Goal: Task Accomplishment & Management: Use online tool/utility

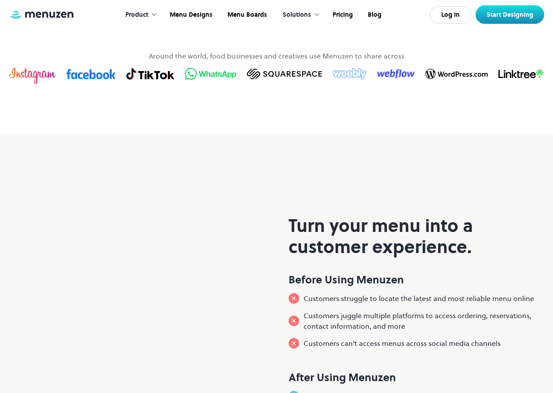
scroll to position [265, 0]
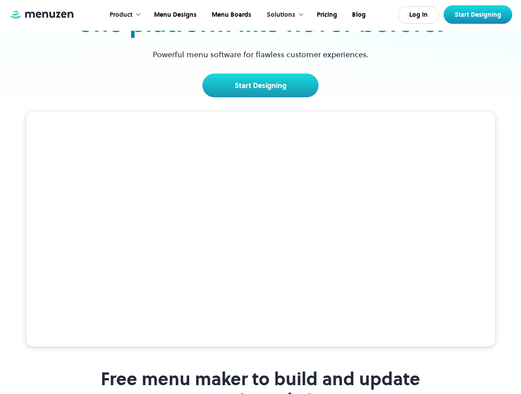
scroll to position [103, 0]
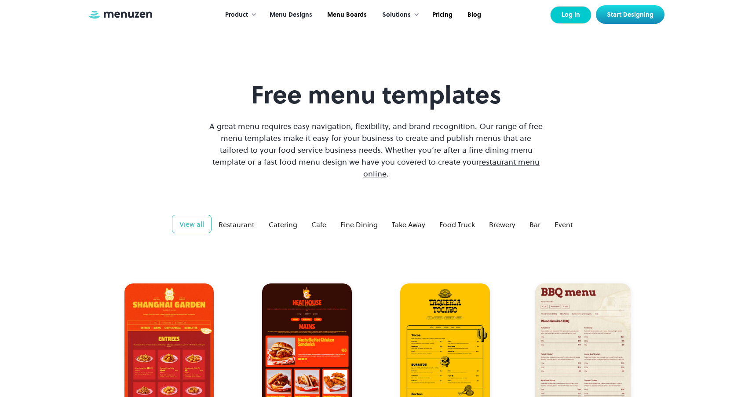
click at [577, 20] on link "Log In" at bounding box center [571, 15] width 41 height 18
